Goal: Task Accomplishment & Management: Manage account settings

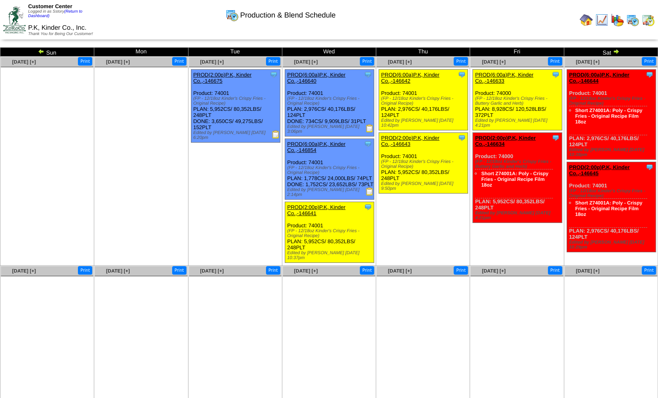
click at [588, 18] on img at bounding box center [586, 19] width 13 height 13
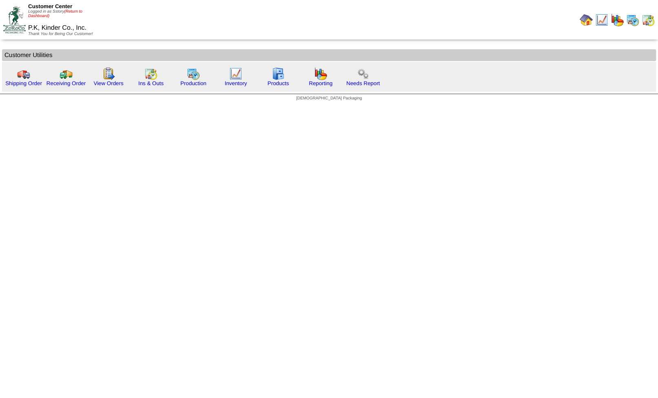
click at [71, 13] on link "(Return to Dashboard)" at bounding box center [55, 13] width 54 height 9
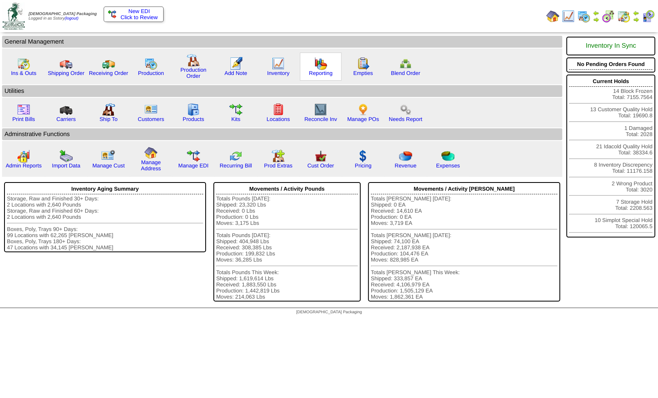
click at [321, 66] on img at bounding box center [320, 63] width 13 height 13
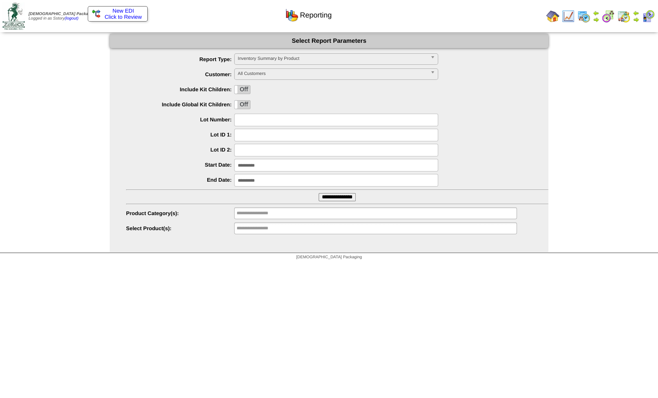
click at [554, 16] on img at bounding box center [552, 16] width 13 height 13
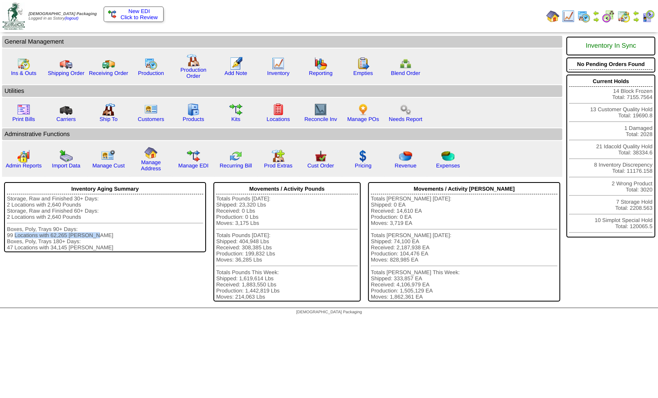
drag, startPoint x: 10, startPoint y: 239, endPoint x: 97, endPoint y: 238, distance: 87.7
click at [97, 238] on div "Storage, Raw and Finished 30+ Days: 2 Locations with 2,640 Pounds Storage, Raw …" at bounding box center [105, 223] width 196 height 55
drag, startPoint x: 8, startPoint y: 251, endPoint x: 104, endPoint y: 253, distance: 95.5
click at [104, 251] on div "Storage, Raw and Finished 30+ Days: 2 Locations with 2,640 Pounds Storage, Raw …" at bounding box center [105, 223] width 196 height 55
click at [319, 159] on img at bounding box center [320, 156] width 13 height 13
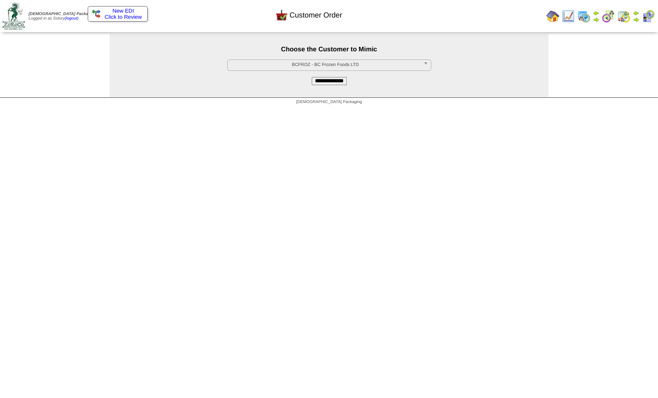
click at [280, 64] on span "BCFROZ - BC Frozen Foods LTD" at bounding box center [325, 65] width 189 height 10
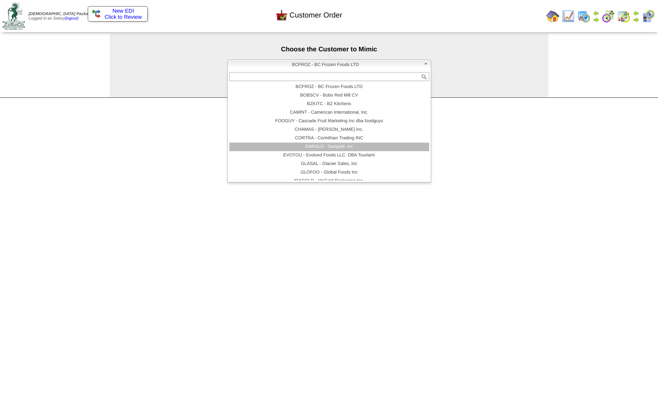
scroll to position [49, 0]
click at [312, 152] on li "KINDER - P.K, Kinder Co., Inc." at bounding box center [329, 149] width 200 height 9
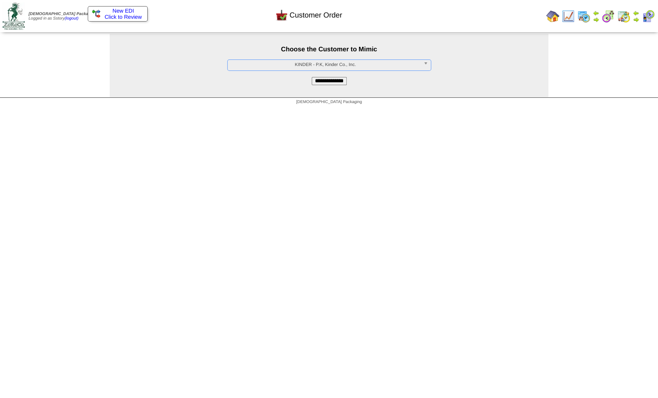
click at [323, 83] on input "**********" at bounding box center [329, 81] width 35 height 8
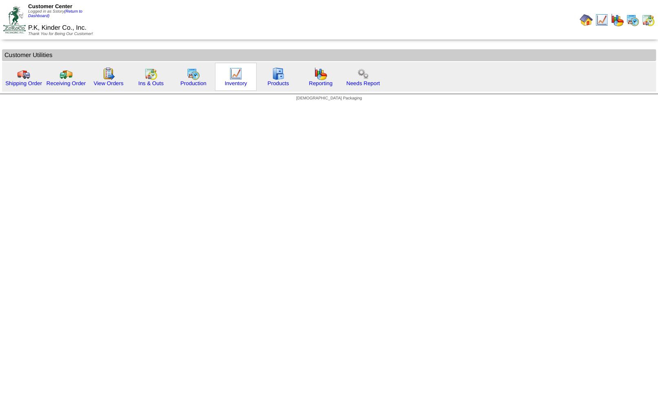
click at [235, 72] on img at bounding box center [235, 73] width 13 height 13
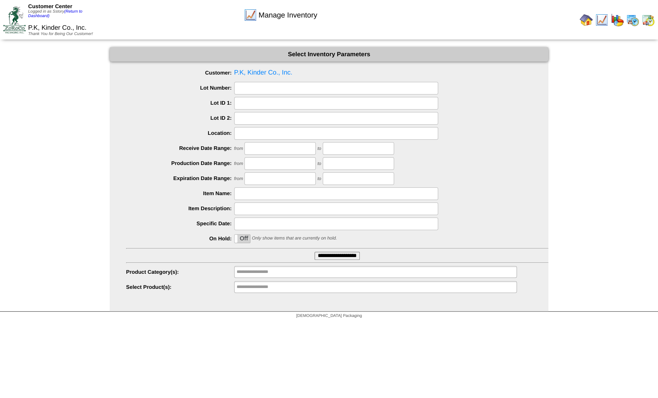
click at [252, 86] on input "text" at bounding box center [336, 88] width 204 height 13
click at [244, 240] on label "Off" at bounding box center [241, 239] width 15 height 8
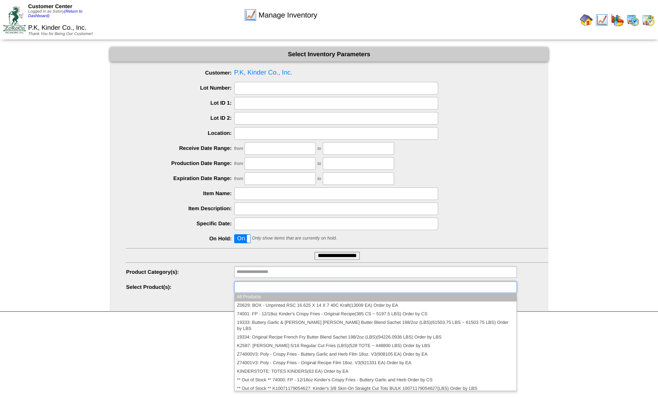
click at [250, 287] on input "text" at bounding box center [263, 287] width 52 height 10
type input "**********"
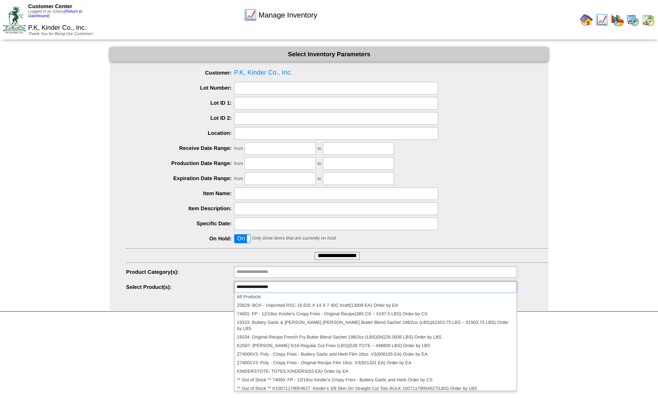
click at [206, 294] on div "Select Inventory Parameters Customer: P.K, Kinder Co., Inc. Lot Number: Lot ID …" at bounding box center [329, 179] width 438 height 264
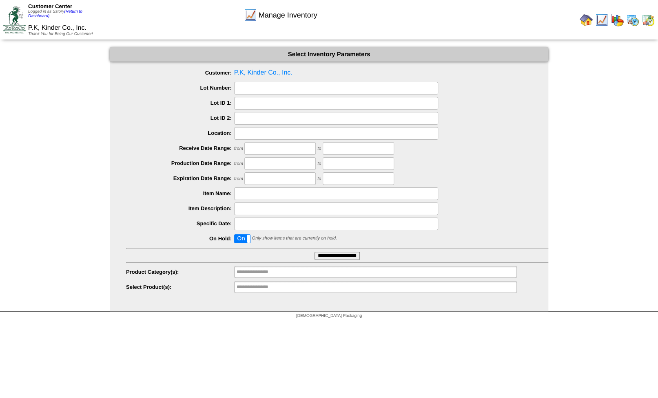
click at [328, 257] on input "**********" at bounding box center [336, 256] width 45 height 8
click at [237, 240] on label "On" at bounding box center [241, 239] width 15 height 8
click at [347, 255] on input "**********" at bounding box center [336, 256] width 45 height 8
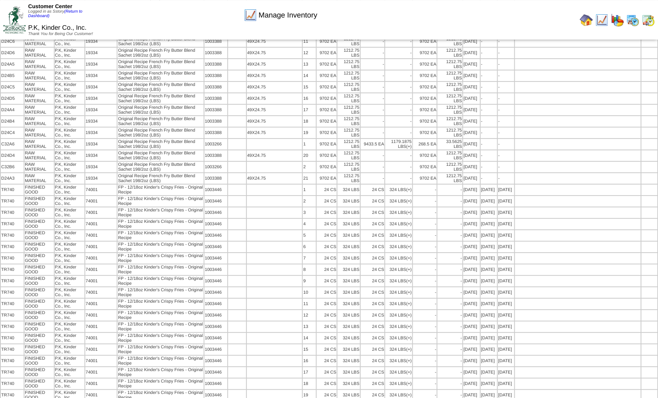
scroll to position [1951, 0]
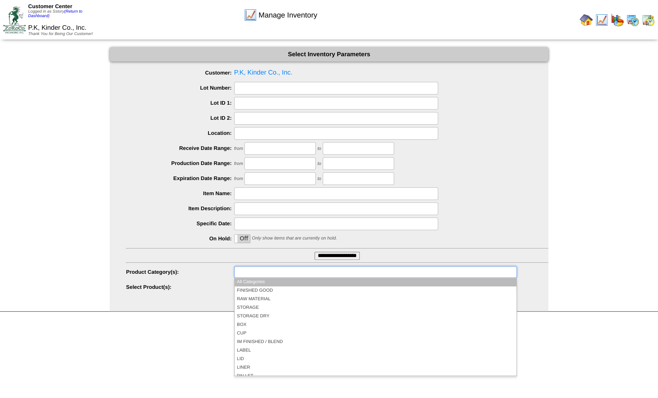
click at [250, 270] on input "text" at bounding box center [263, 272] width 52 height 10
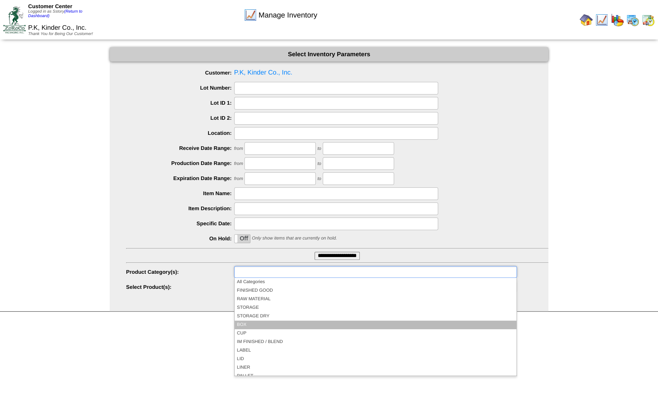
click at [250, 326] on li "BOX" at bounding box center [375, 325] width 282 height 9
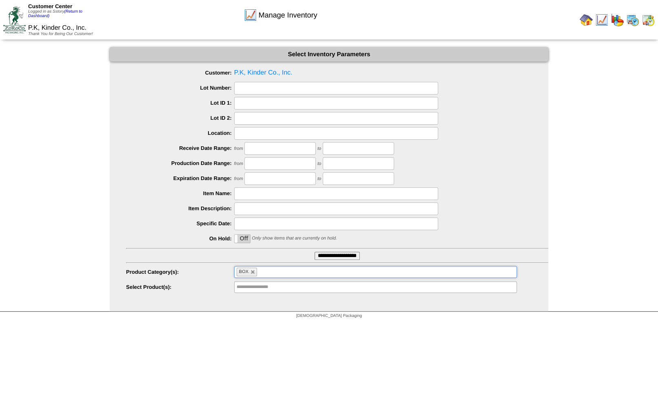
click at [334, 257] on input "**********" at bounding box center [336, 256] width 45 height 8
click at [252, 274] on link at bounding box center [252, 272] width 5 height 5
type input "**********"
click at [74, 13] on link "(Return to Dashboard)" at bounding box center [55, 13] width 54 height 9
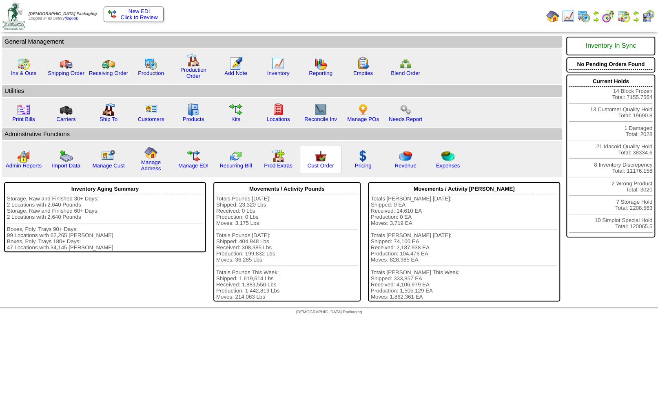
click at [321, 159] on img at bounding box center [320, 156] width 13 height 13
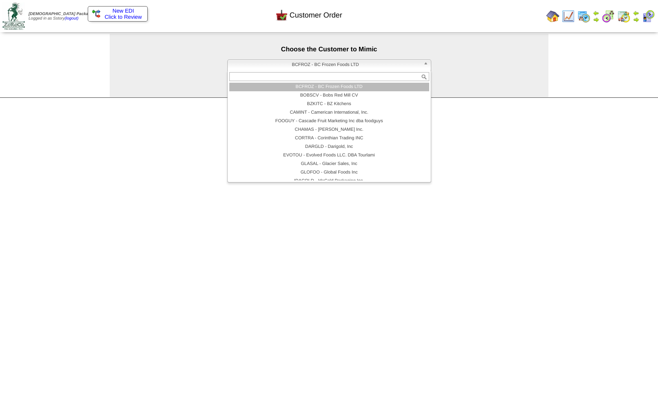
click at [315, 65] on span "BCFROZ - BC Frozen Foods LTD" at bounding box center [325, 65] width 189 height 10
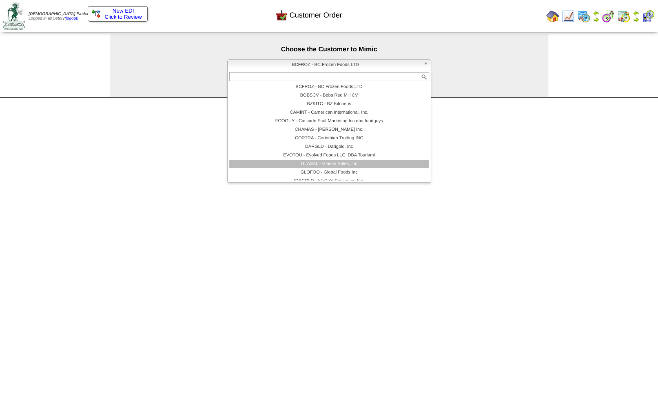
scroll to position [49, 0]
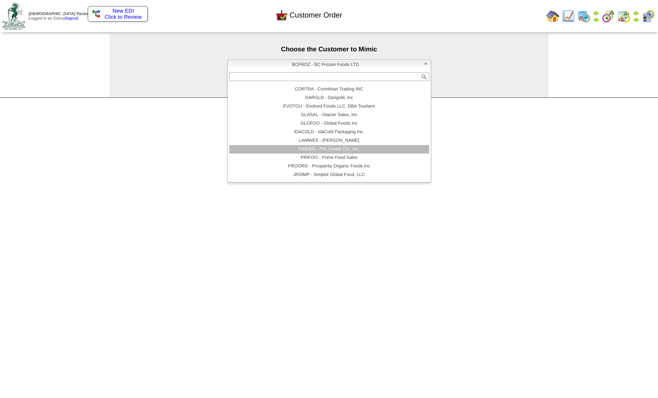
click at [333, 151] on li "KINDER - P.K, Kinder Co., Inc." at bounding box center [329, 149] width 200 height 9
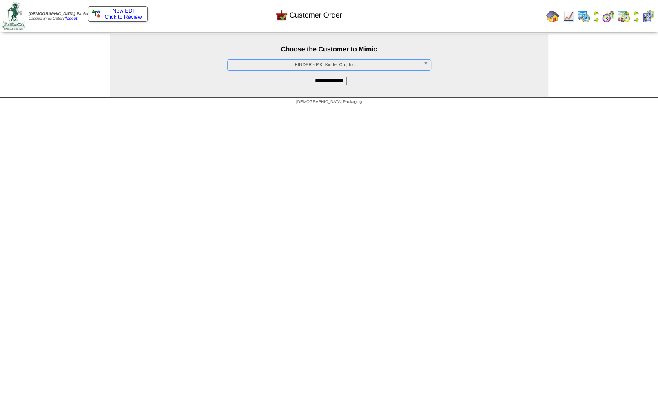
click at [332, 82] on input "**********" at bounding box center [329, 81] width 35 height 8
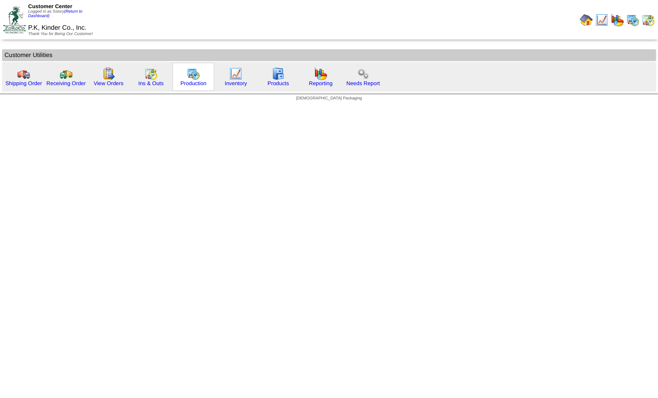
click at [192, 74] on img at bounding box center [193, 73] width 13 height 13
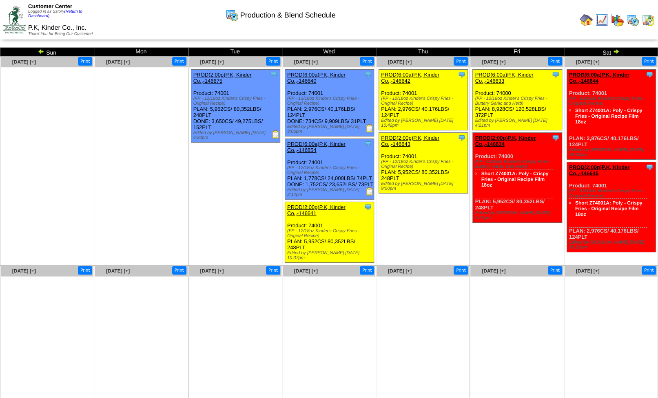
click at [599, 20] on img at bounding box center [601, 19] width 13 height 13
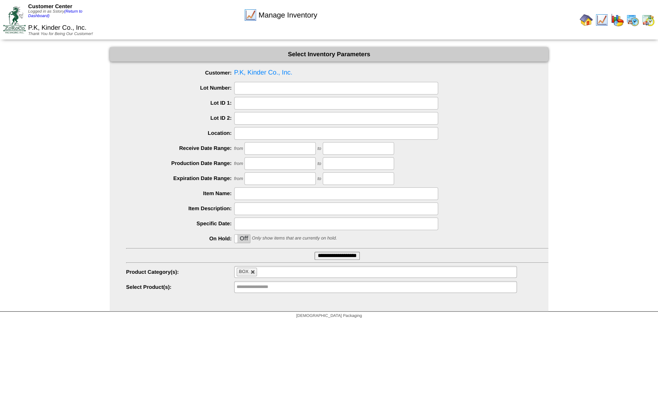
click at [252, 272] on link at bounding box center [252, 272] width 5 height 5
type input "**********"
click at [252, 273] on input "text" at bounding box center [263, 272] width 52 height 10
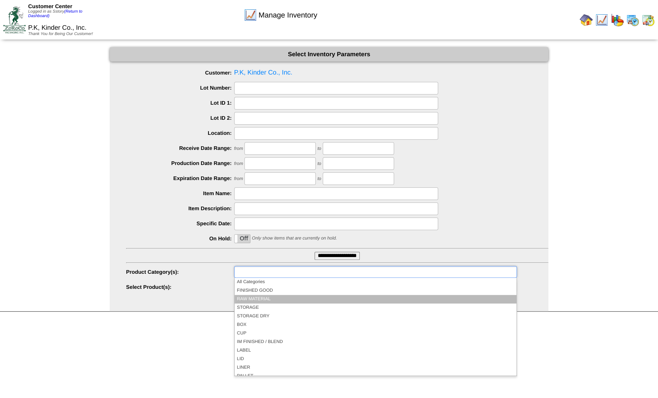
click at [256, 299] on li "RAW MATERIAL" at bounding box center [375, 299] width 282 height 9
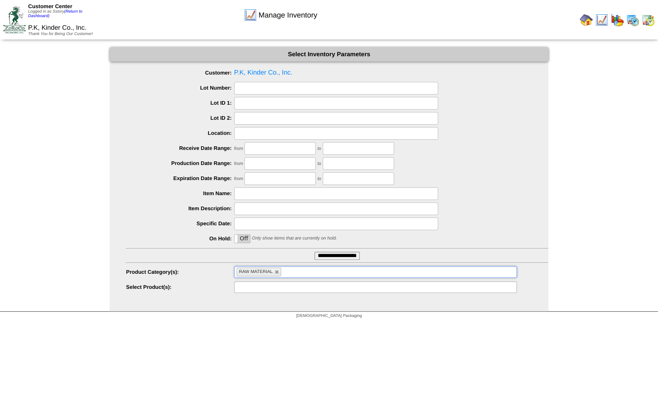
click at [246, 286] on input "text" at bounding box center [263, 287] width 52 height 10
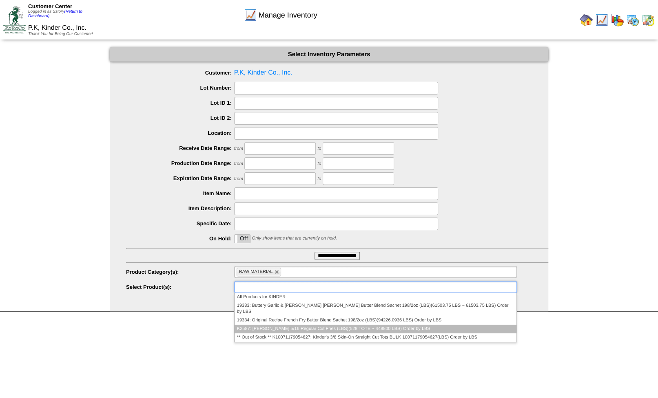
click at [265, 325] on li "K2587: Kinder's 5/16 Regular Cut Fries (LBS)(528 TOTE ~ 448800 LBS) Order by LBS" at bounding box center [375, 329] width 282 height 9
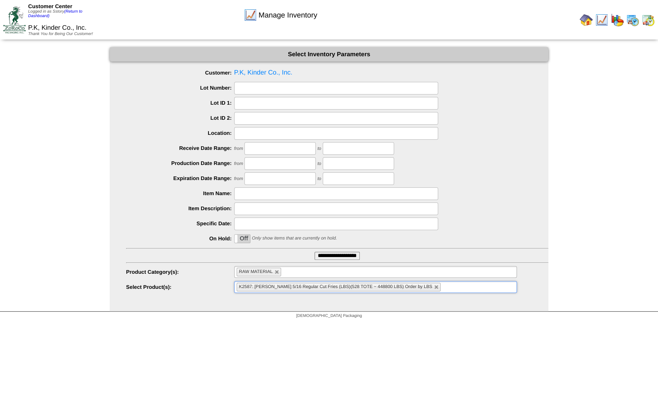
click at [349, 257] on input "**********" at bounding box center [336, 256] width 45 height 8
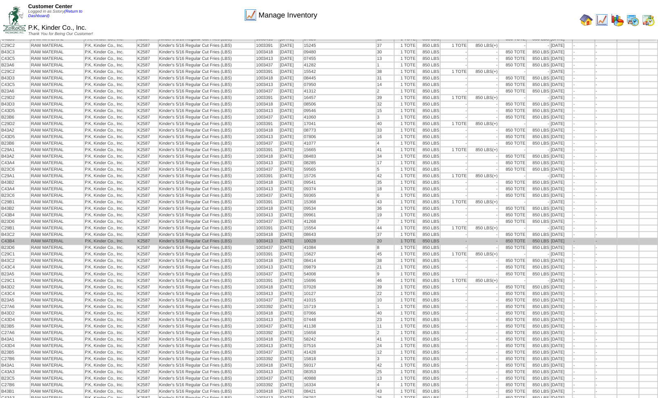
scroll to position [4665, 0]
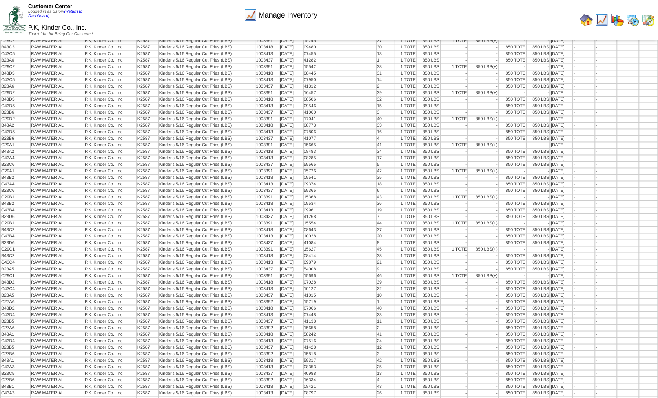
click at [632, 21] on img at bounding box center [632, 19] width 13 height 13
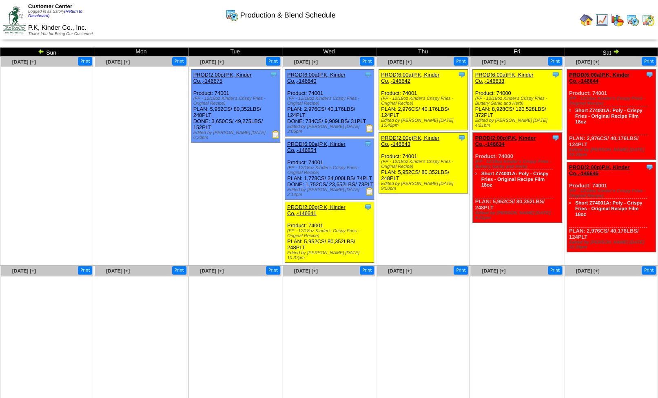
click at [649, 19] on img at bounding box center [648, 19] width 13 height 13
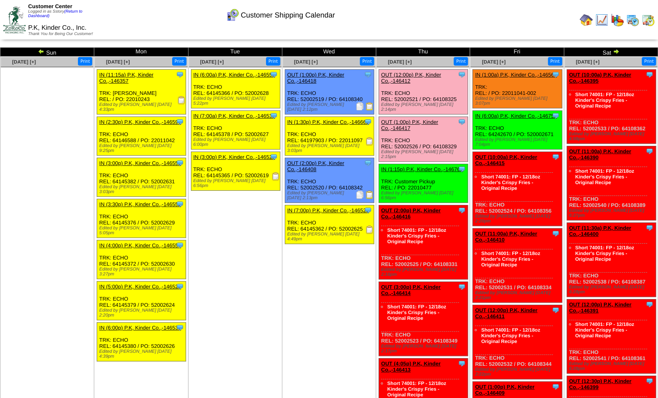
click at [616, 53] on img at bounding box center [616, 51] width 7 height 7
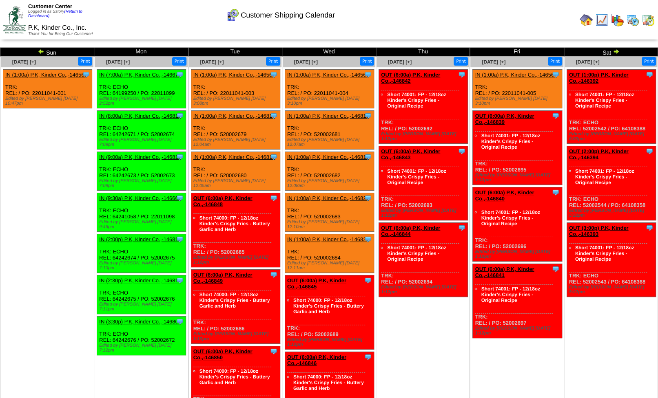
click at [646, 21] on img at bounding box center [648, 19] width 13 height 13
click at [630, 22] on img at bounding box center [632, 19] width 13 height 13
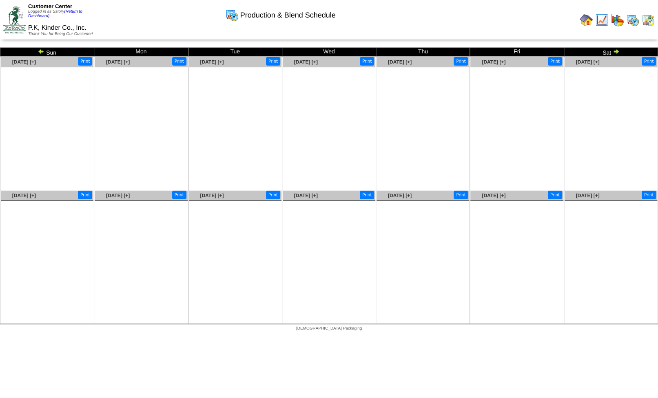
click at [585, 20] on img at bounding box center [586, 19] width 13 height 13
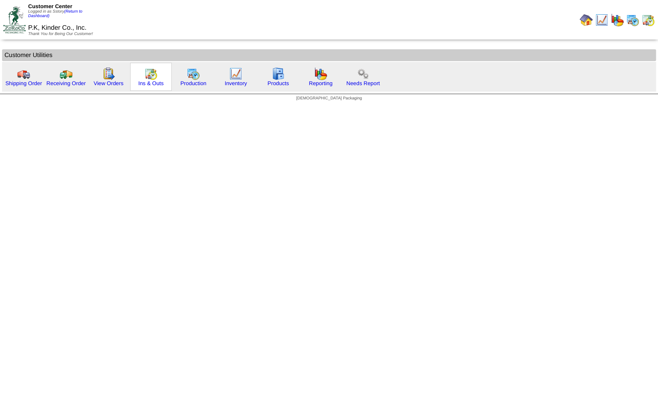
click at [155, 74] on img at bounding box center [150, 73] width 13 height 13
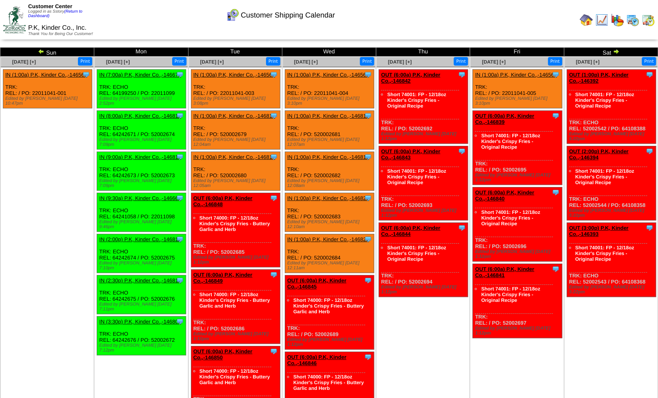
click at [43, 53] on img at bounding box center [41, 51] width 7 height 7
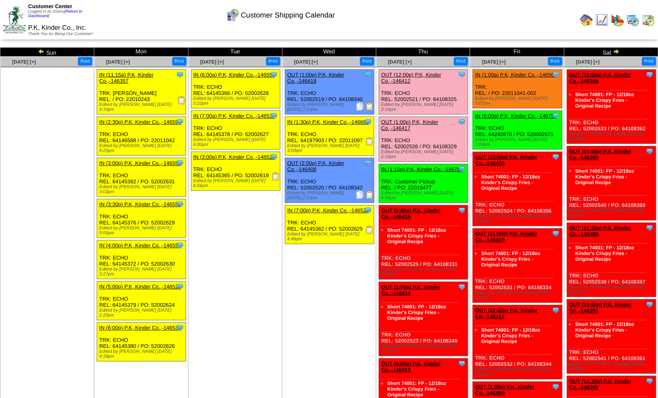
click at [630, 19] on img at bounding box center [632, 19] width 13 height 13
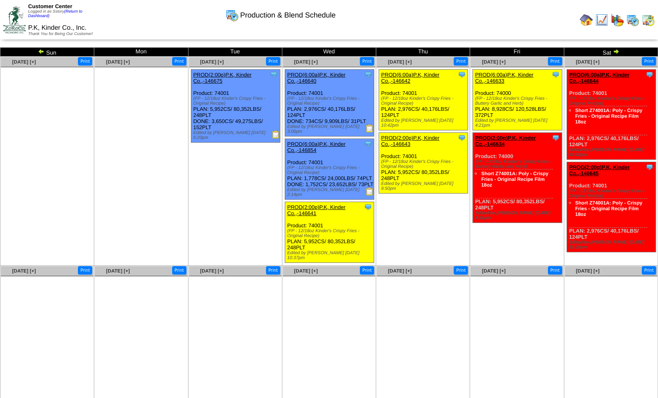
drag, startPoint x: 306, startPoint y: 125, endPoint x: 323, endPoint y: 123, distance: 16.8
click at [323, 123] on div "Clone Item PROD(6:00a)P.K, Kinder Co.,-146640 P.K, Kinder Co., Inc. ScheduleID:…" at bounding box center [329, 103] width 89 height 67
drag, startPoint x: 304, startPoint y: 178, endPoint x: 329, endPoint y: 183, distance: 25.3
click at [329, 183] on div "Clone Item PROD(6:00a)P.K, Kinder Co.,-146854 P.K, Kinder Co., Inc. ScheduleID:…" at bounding box center [329, 169] width 89 height 61
drag, startPoint x: 305, startPoint y: 191, endPoint x: 326, endPoint y: 196, distance: 21.3
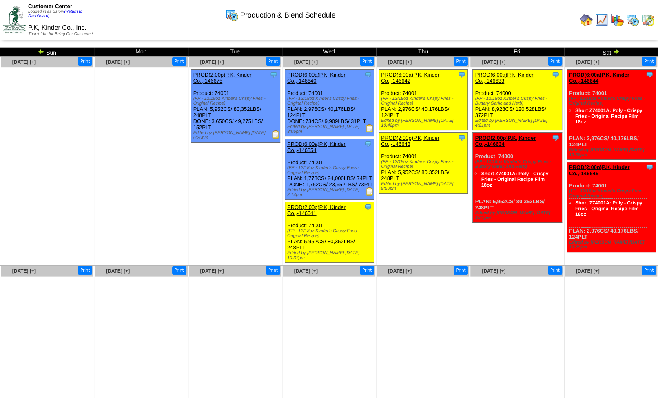
click at [326, 196] on div "Clone Item PROD(6:00a)P.K, Kinder Co.,-146854 P.K, Kinder Co., Inc. ScheduleID:…" at bounding box center [329, 169] width 89 height 61
click at [330, 180] on div "Clone Item PROD(6:00a)P.K, Kinder Co.,-146854 P.K, Kinder Co., Inc. ScheduleID:…" at bounding box center [329, 169] width 89 height 61
click at [587, 20] on img at bounding box center [586, 19] width 13 height 13
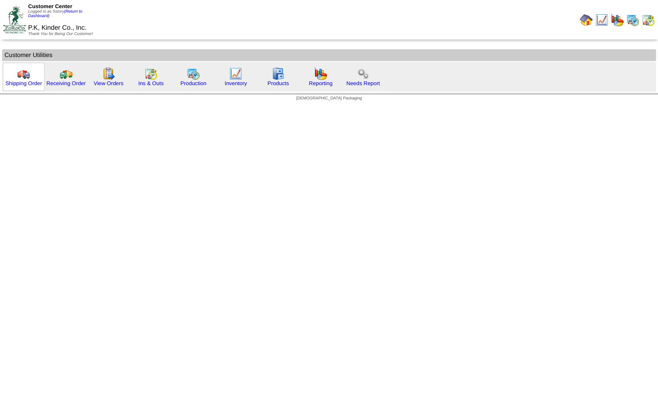
click at [18, 80] on img at bounding box center [23, 73] width 13 height 13
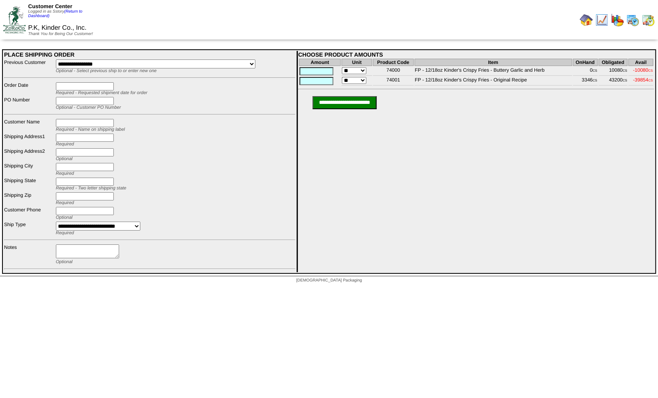
click at [106, 53] on div "PLACE SHIPPING ORDER" at bounding box center [149, 54] width 291 height 7
click at [62, 88] on input "text" at bounding box center [85, 86] width 58 height 8
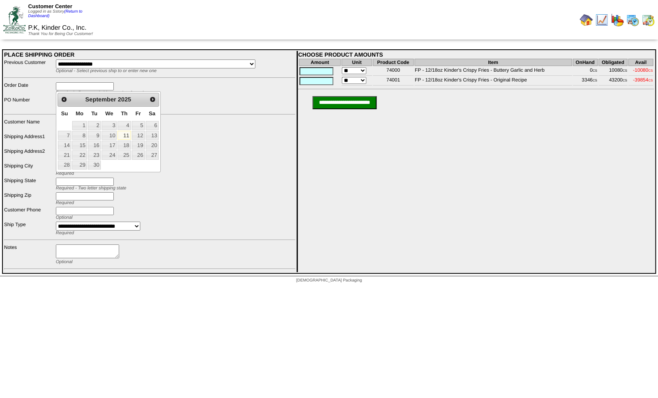
click at [194, 98] on td "Optional - Customer PO Number" at bounding box center [175, 104] width 240 height 14
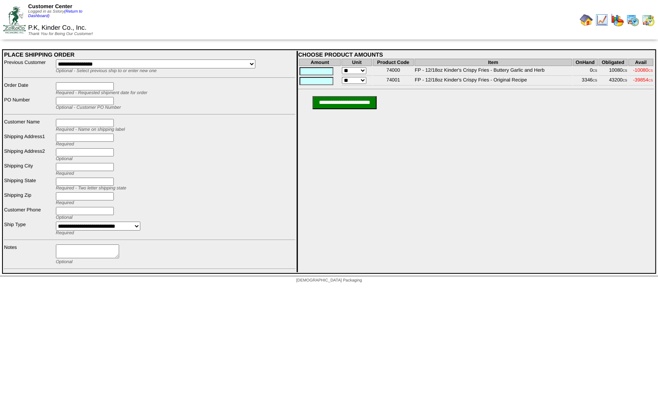
drag, startPoint x: 67, startPoint y: 102, endPoint x: 110, endPoint y: 104, distance: 42.9
click at [110, 104] on input "text" at bounding box center [85, 101] width 58 height 8
click at [189, 143] on td "Required" at bounding box center [175, 140] width 240 height 14
click at [647, 23] on img at bounding box center [648, 19] width 13 height 13
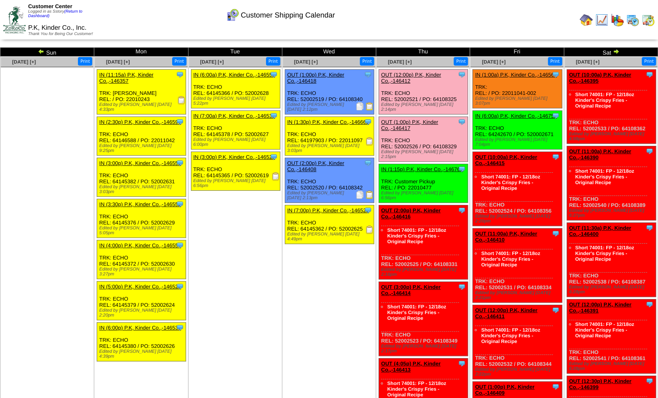
drag, startPoint x: 490, startPoint y: 204, endPoint x: 555, endPoint y: 203, distance: 65.3
click at [555, 203] on div "Clone Item OUT (10:00a) P.K, Kinder Co.,-146415 P.K, Kinder Co., Inc. ScheduleI…" at bounding box center [517, 189] width 89 height 74
click at [370, 106] on img at bounding box center [369, 106] width 8 height 8
click at [586, 18] on img at bounding box center [586, 19] width 13 height 13
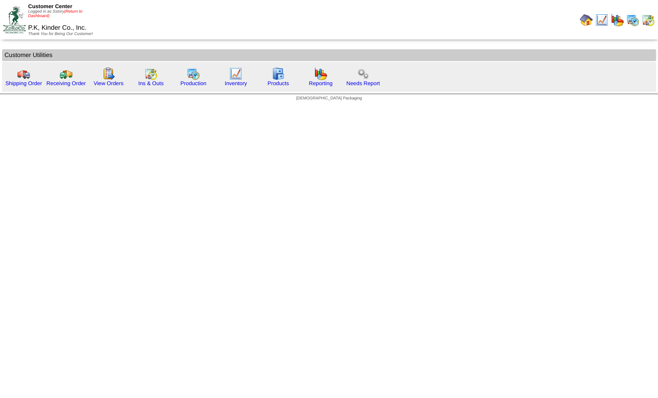
click at [75, 11] on link "(Return to Dashboard)" at bounding box center [55, 13] width 54 height 9
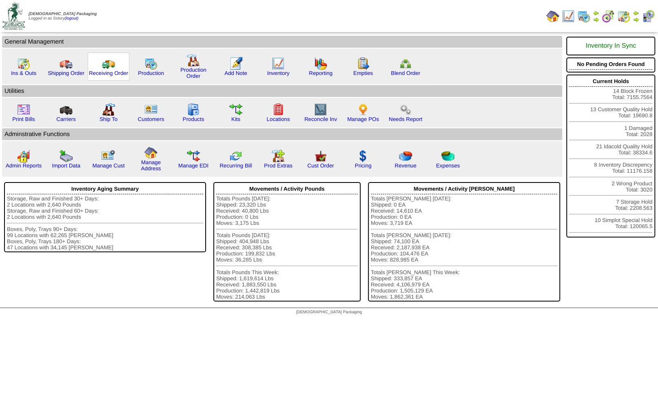
click at [109, 64] on img at bounding box center [108, 63] width 13 height 13
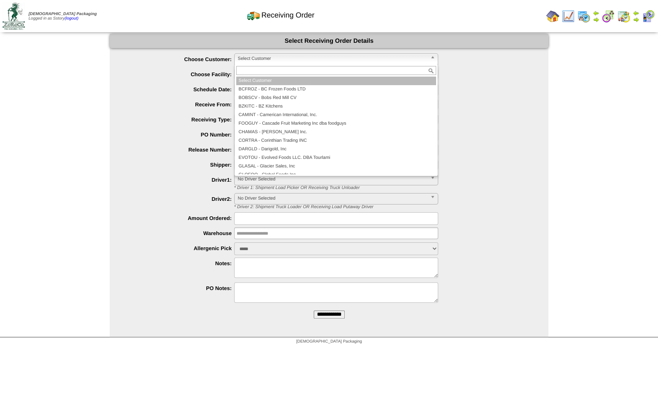
click at [252, 60] on span "Select Customer" at bounding box center [332, 59] width 189 height 10
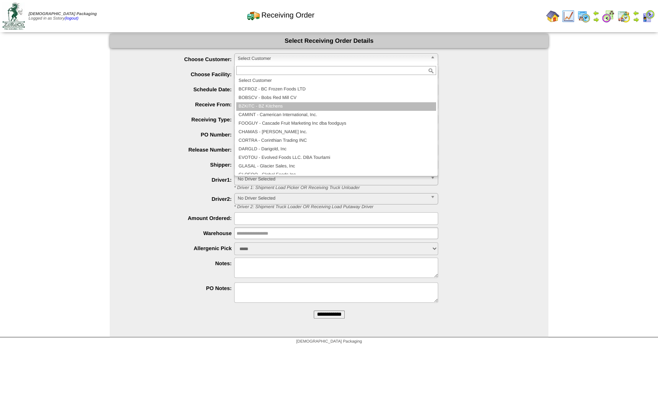
scroll to position [49, 0]
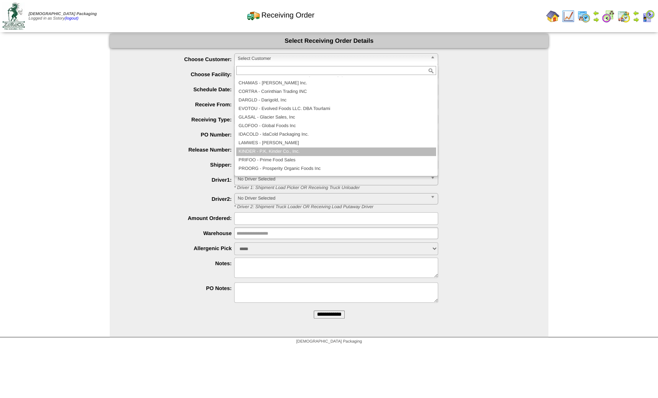
click at [253, 153] on li "KINDER - P.K, Kinder Co., Inc." at bounding box center [336, 152] width 200 height 9
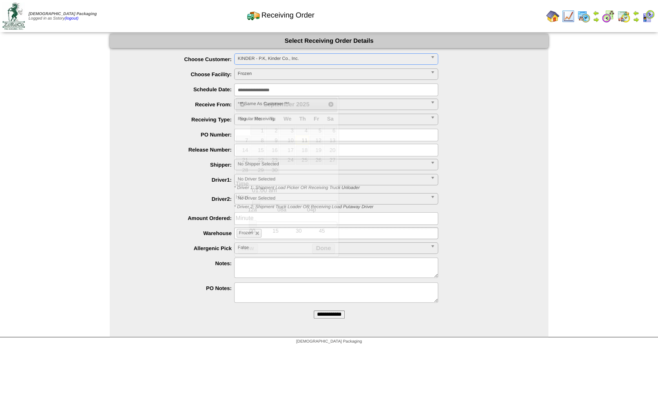
click at [252, 89] on input "**********" at bounding box center [336, 90] width 204 height 13
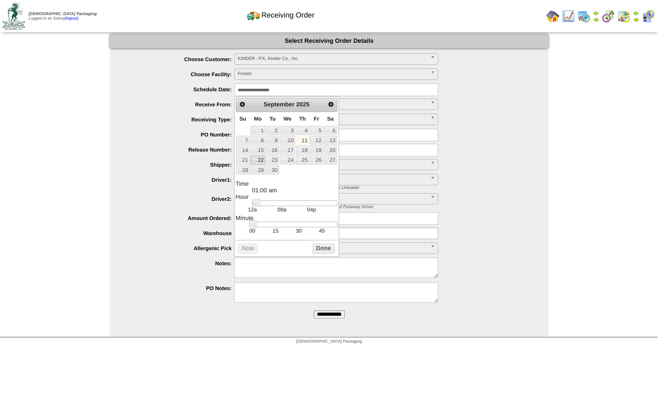
click at [261, 159] on link "22" at bounding box center [257, 160] width 15 height 9
type input "**********"
click at [491, 136] on div at bounding box center [337, 135] width 422 height 13
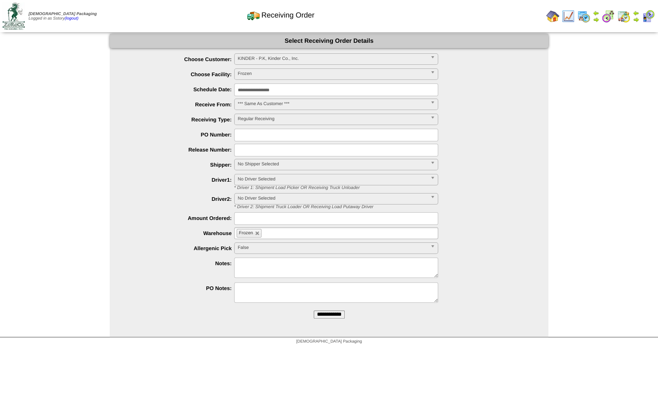
click at [240, 134] on input "text" at bounding box center [336, 135] width 204 height 13
type input "********"
click at [171, 223] on div at bounding box center [337, 218] width 422 height 13
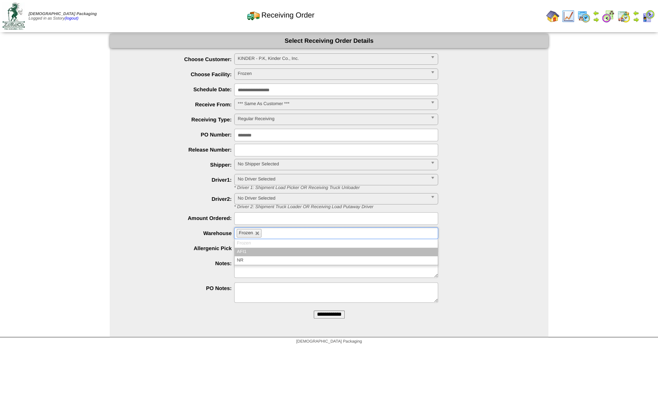
click at [268, 232] on input "text" at bounding box center [268, 233] width 10 height 10
click at [498, 214] on div at bounding box center [337, 218] width 422 height 13
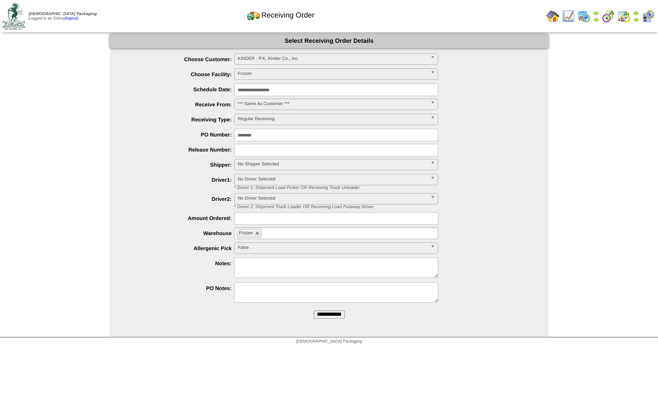
click at [240, 265] on textarea at bounding box center [336, 268] width 204 height 20
type textarea "**********"
click at [326, 316] on input "**********" at bounding box center [329, 315] width 31 height 8
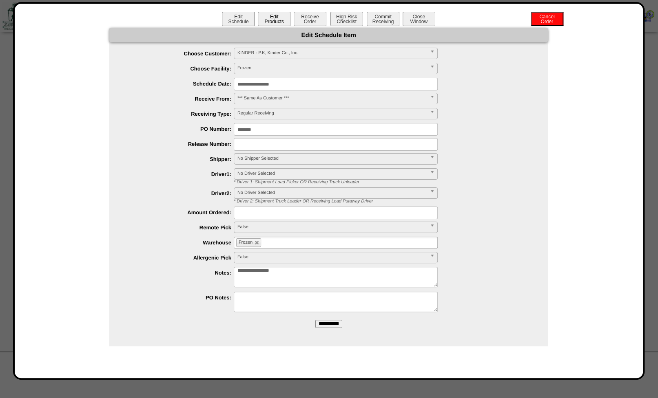
click at [269, 18] on button "Edit Products" at bounding box center [274, 19] width 33 height 14
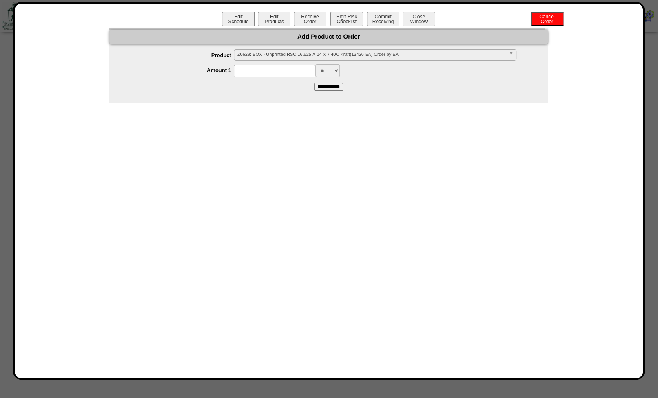
click at [256, 53] on span "Z0629: BOX - Unprinted RSC 16.625 X 14 X 7 40C Kraft(13426 EA) Order by EA" at bounding box center [371, 55] width 268 height 10
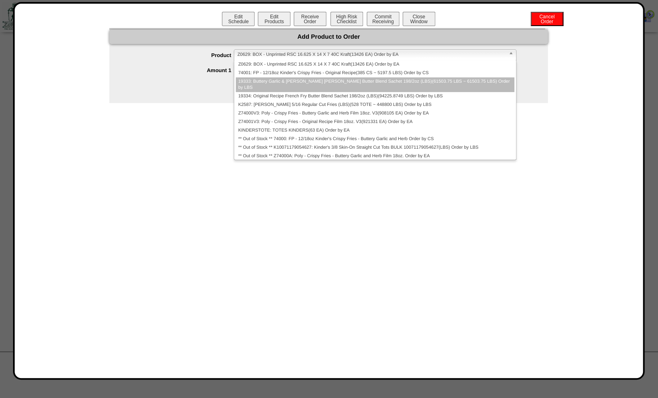
click at [270, 82] on li "19333: Buttery Garlic & Herb French Fry Butter Blend Sachet 198/2oz (LBS)(61503…" at bounding box center [375, 84] width 279 height 15
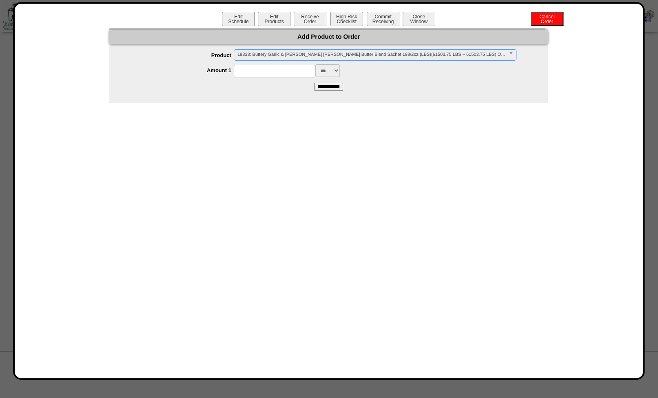
click at [253, 70] on input at bounding box center [275, 71] width 82 height 13
type input "****"
click at [315, 64] on select "*** ** ***" at bounding box center [327, 70] width 24 height 13
select select "**"
click option "**" at bounding box center [0, 0] width 0 height 0
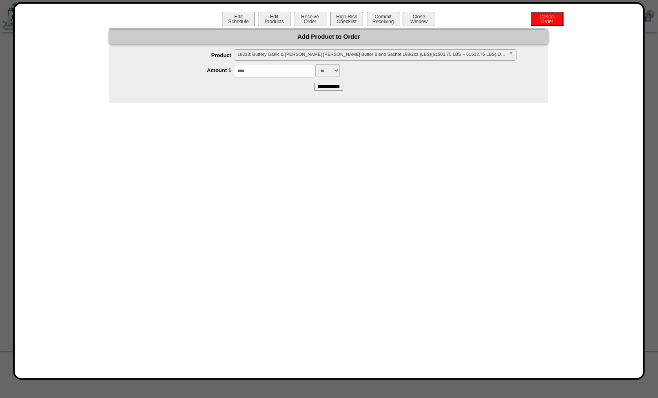
click at [424, 85] on form "**********" at bounding box center [328, 69] width 438 height 41
click at [329, 88] on input "**********" at bounding box center [328, 87] width 29 height 8
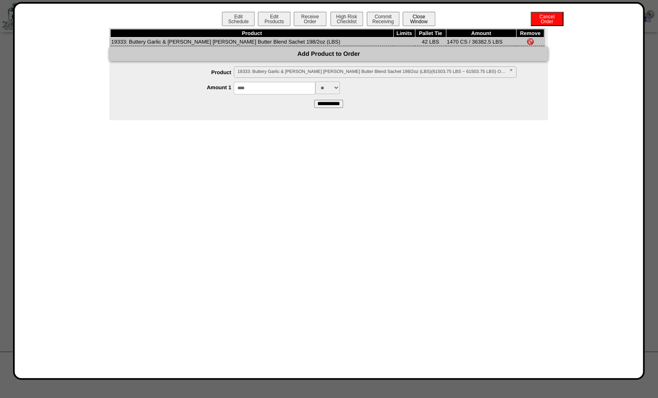
click at [421, 19] on button "Close Window" at bounding box center [419, 19] width 33 height 14
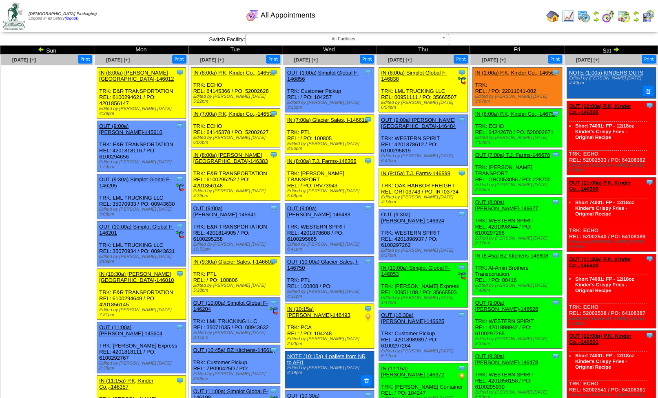
click at [634, 15] on img at bounding box center [636, 13] width 7 height 7
click at [615, 52] on img at bounding box center [616, 49] width 7 height 7
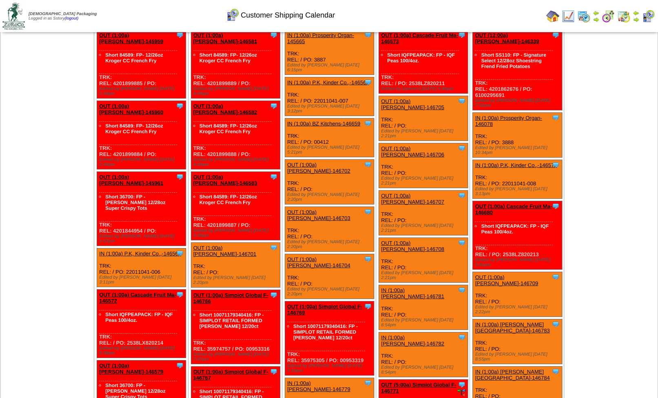
scroll to position [1639, 0]
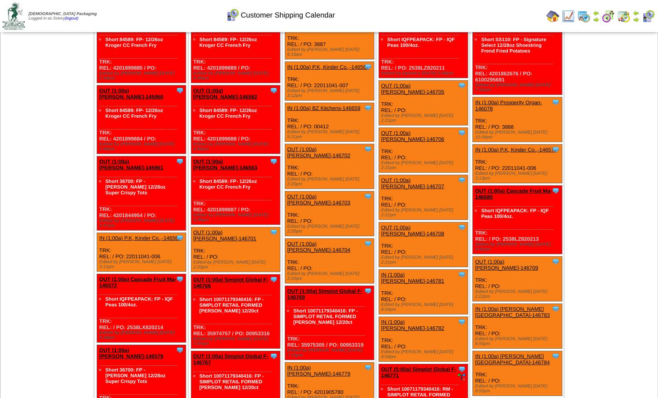
click at [632, 16] on td at bounding box center [636, 16] width 8 height 15
click at [636, 14] on img at bounding box center [636, 13] width 7 height 7
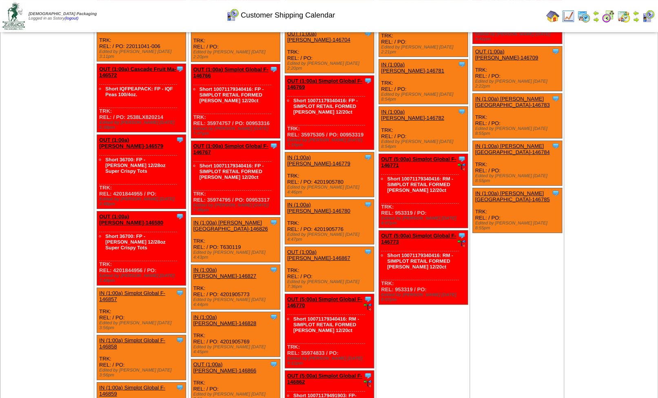
scroll to position [1866, 0]
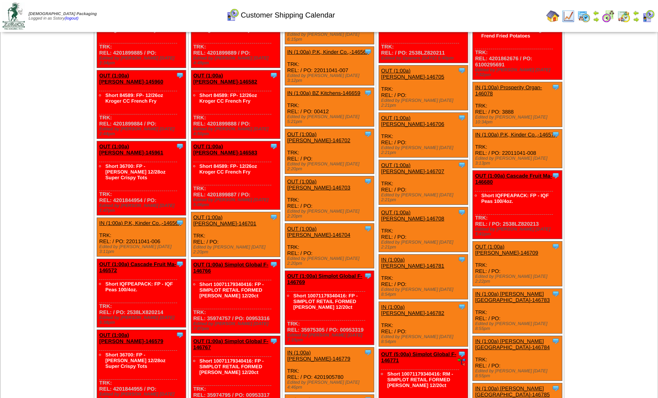
scroll to position [1400, 0]
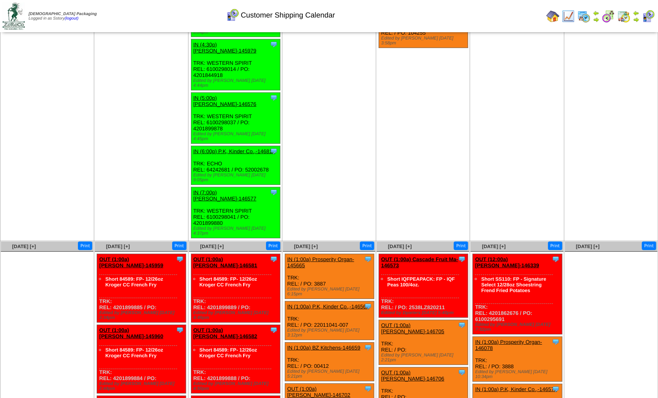
click at [552, 15] on img at bounding box center [552, 16] width 13 height 13
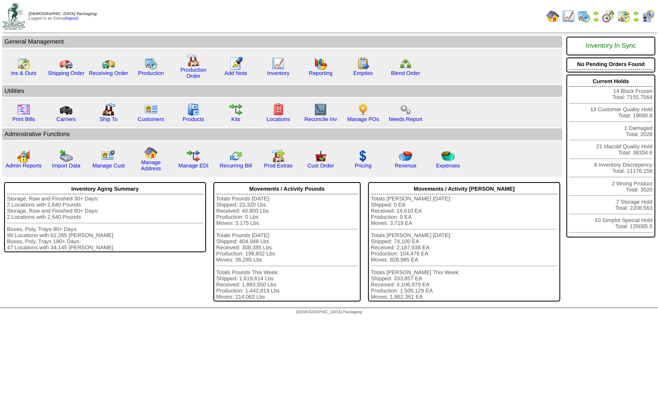
click at [481, 319] on html "Zoroco Packaging Logged in as Sstory (logout) Print All" at bounding box center [329, 159] width 658 height 319
click at [467, 319] on html "Zoroco Packaging Logged in as Sstory (logout) Print All" at bounding box center [329, 159] width 658 height 319
